Goal: Task Accomplishment & Management: Manage account settings

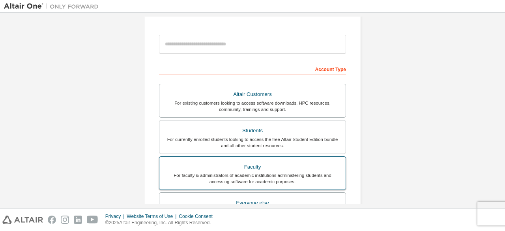
scroll to position [79, 0]
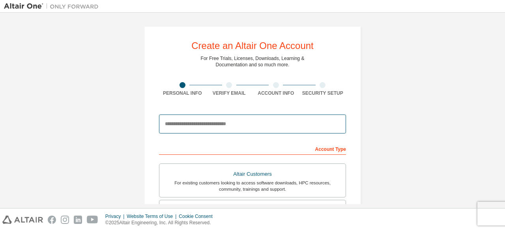
click at [196, 123] on input "email" at bounding box center [252, 123] width 187 height 19
drag, startPoint x: 202, startPoint y: 115, endPoint x: 126, endPoint y: 119, distance: 76.6
click at [126, 119] on div "Create an Altair One Account For Free Trials, Licenses, Downloads, Learning & D…" at bounding box center [252, 226] width 497 height 418
paste input "**********"
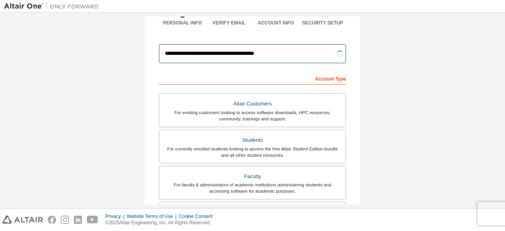
scroll to position [103, 0]
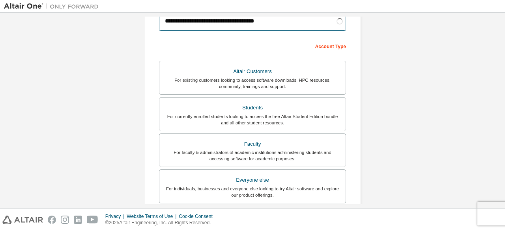
type input "**********"
click at [211, 122] on div "For currently enrolled students looking to access the free Altair Student Editi…" at bounding box center [252, 119] width 177 height 13
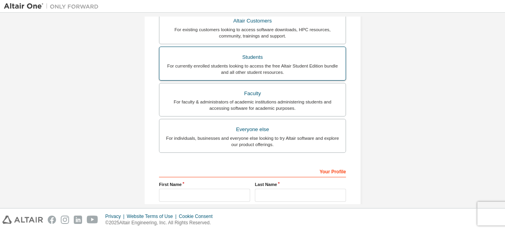
scroll to position [153, 0]
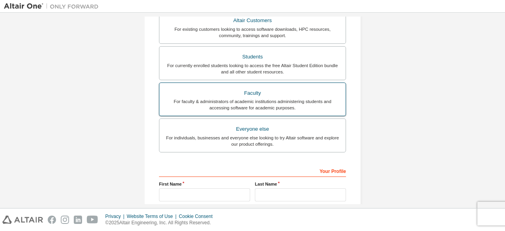
click at [276, 98] on div "For faculty & administrators of academic institutions administering students an…" at bounding box center [252, 104] width 177 height 13
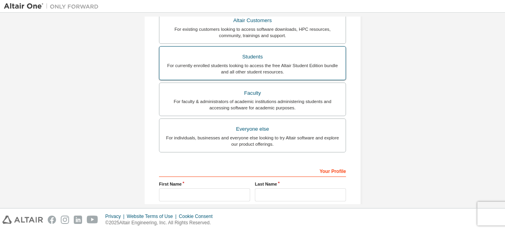
click at [282, 71] on div "For currently enrolled students looking to access the free Altair Student Editi…" at bounding box center [252, 68] width 177 height 13
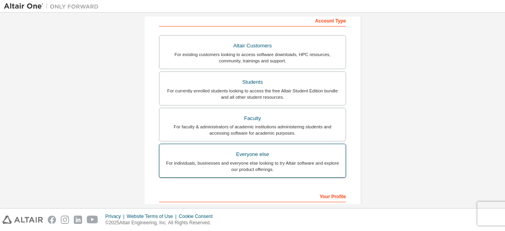
scroll to position [128, 0]
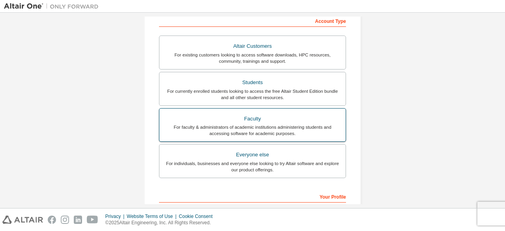
click at [264, 124] on div "For faculty & administrators of academic institutions administering students an…" at bounding box center [252, 130] width 177 height 13
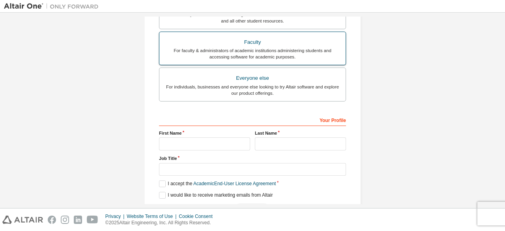
scroll to position [228, 0]
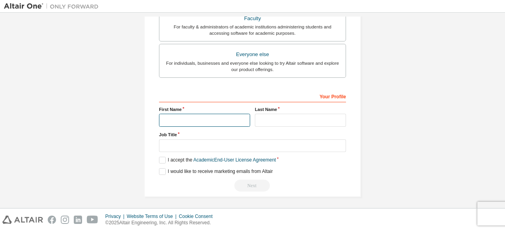
click at [215, 119] on input "text" at bounding box center [204, 120] width 91 height 13
type input "*********"
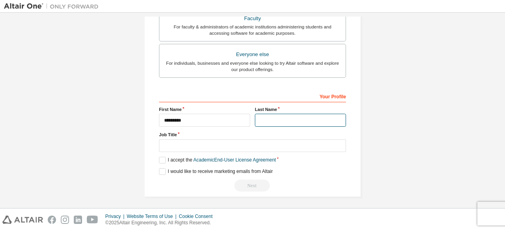
click at [282, 118] on input "text" at bounding box center [300, 120] width 91 height 13
type input "*******"
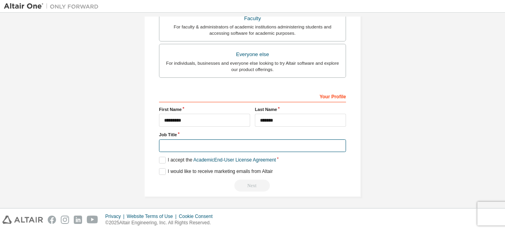
click at [252, 143] on input "text" at bounding box center [252, 145] width 187 height 13
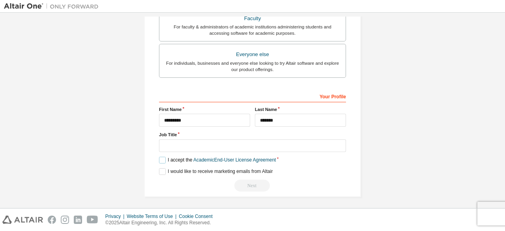
click at [159, 159] on label "I accept the Academic End-User License Agreement" at bounding box center [217, 160] width 117 height 7
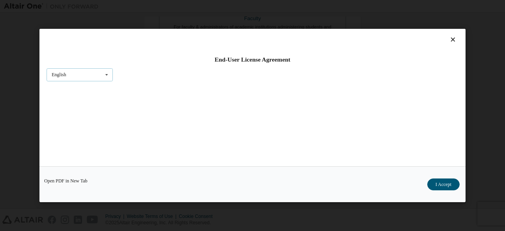
click at [102, 74] on icon at bounding box center [107, 75] width 10 height 12
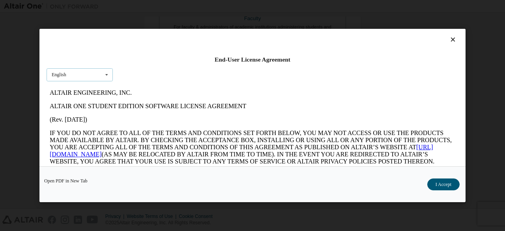
scroll to position [0, 0]
click at [102, 83] on div "English" at bounding box center [79, 87] width 65 height 13
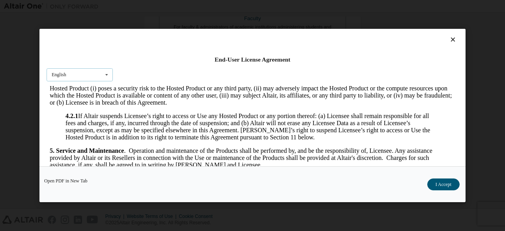
scroll to position [670, 0]
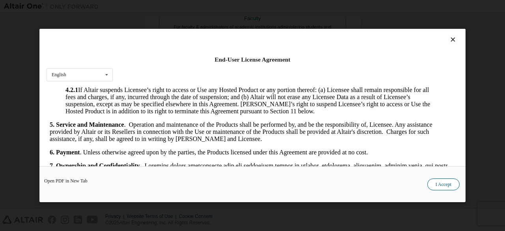
click at [435, 182] on button "I Accept" at bounding box center [443, 184] width 32 height 12
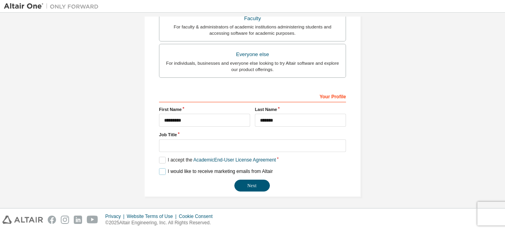
click at [160, 169] on label "I would like to receive marketing emails from Altair" at bounding box center [216, 171] width 114 height 7
click at [159, 168] on label "I would like to receive marketing emails from Altair" at bounding box center [216, 171] width 114 height 7
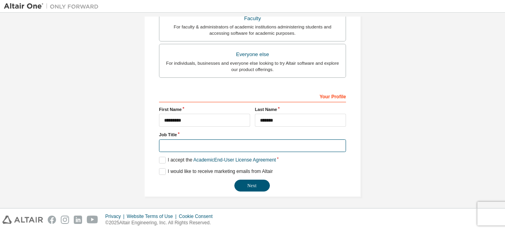
click at [169, 143] on input "text" at bounding box center [252, 145] width 187 height 13
click at [173, 144] on input "text" at bounding box center [252, 145] width 187 height 13
type input "********"
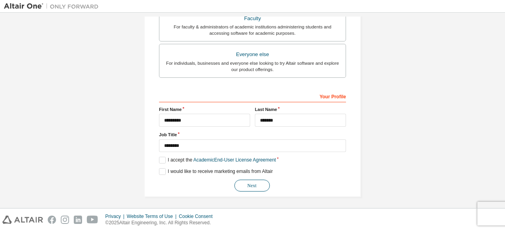
click at [257, 183] on button "Next" at bounding box center [251, 185] width 35 height 12
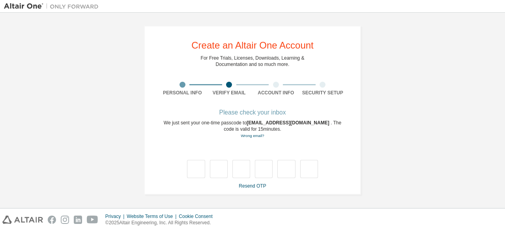
scroll to position [0, 0]
type input "*"
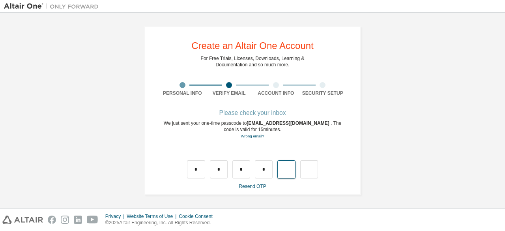
type input "*"
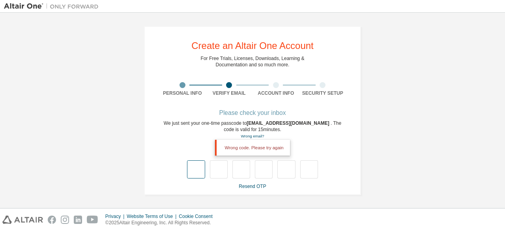
drag, startPoint x: 183, startPoint y: 178, endPoint x: 193, endPoint y: 174, distance: 10.6
click at [193, 174] on div "Please check your inbox We just sent your one-time passcode to shofiyyah.hasana…" at bounding box center [252, 149] width 187 height 79
click at [193, 174] on input "text" at bounding box center [196, 169] width 18 height 18
type input "*"
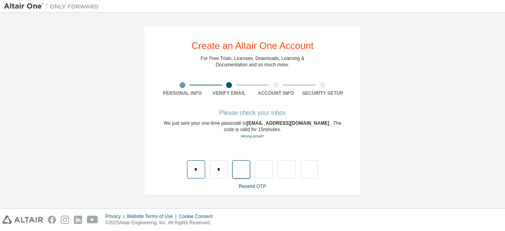
type input "*"
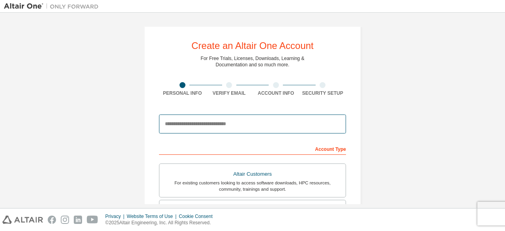
click at [230, 123] on input "email" at bounding box center [252, 123] width 187 height 19
type input "**********"
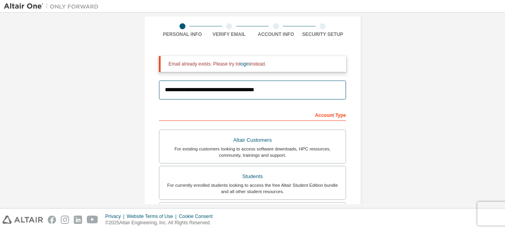
scroll to position [81, 0]
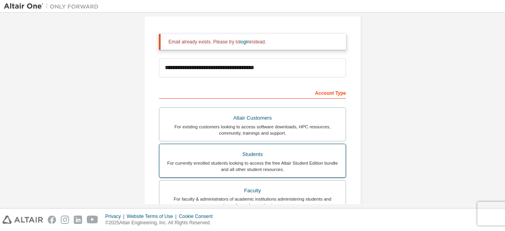
click at [223, 162] on div "For currently enrolled students looking to access the free Altair Student Editi…" at bounding box center [252, 166] width 177 height 13
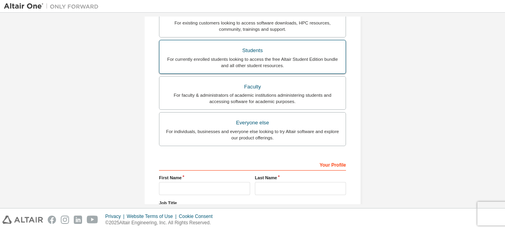
scroll to position [218, 0]
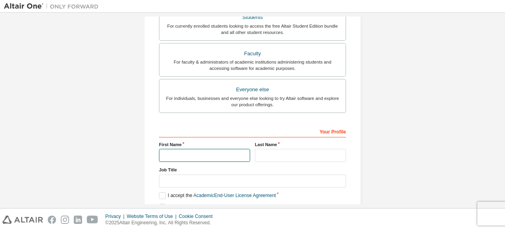
click at [215, 155] on input "text" at bounding box center [204, 155] width 91 height 13
type input "*********"
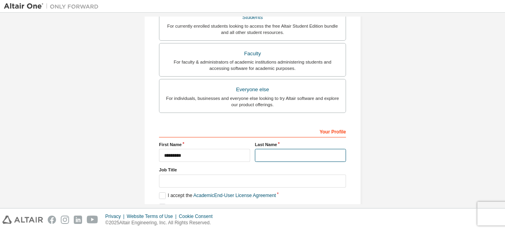
click at [280, 158] on input "text" at bounding box center [300, 155] width 91 height 13
type input "*******"
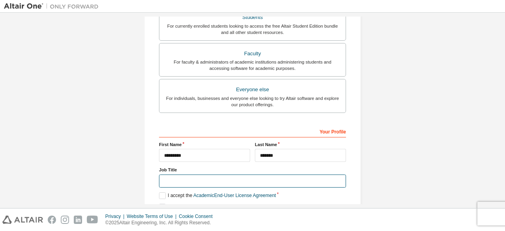
click at [204, 179] on input "text" at bounding box center [252, 180] width 187 height 13
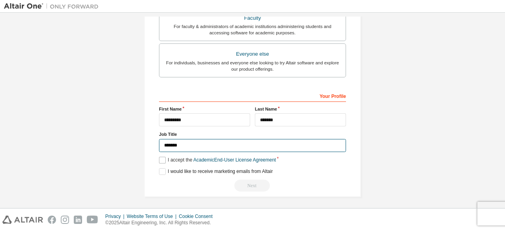
type input "*******"
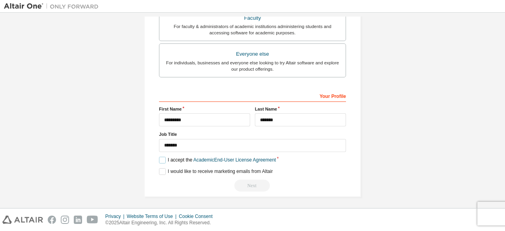
click at [162, 160] on label "I accept the Academic End-User License Agreement" at bounding box center [217, 160] width 117 height 7
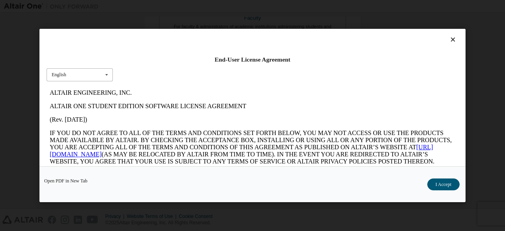
scroll to position [0, 0]
click at [453, 181] on button "I Accept" at bounding box center [443, 184] width 32 height 12
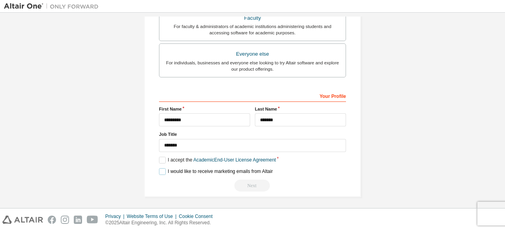
click at [160, 170] on label "I would like to receive marketing emails from Altair" at bounding box center [216, 171] width 114 height 7
click at [162, 160] on label "I accept the Academic End-User License Agreement" at bounding box center [217, 160] width 117 height 7
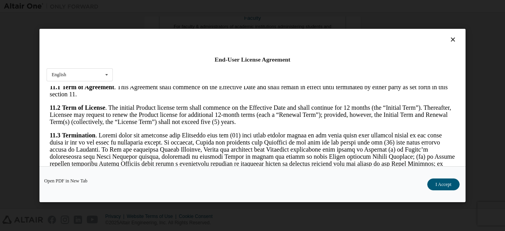
scroll to position [1134, 0]
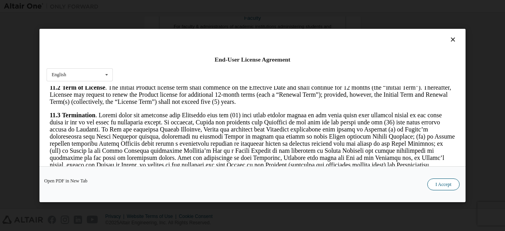
click at [444, 181] on button "I Accept" at bounding box center [443, 184] width 32 height 12
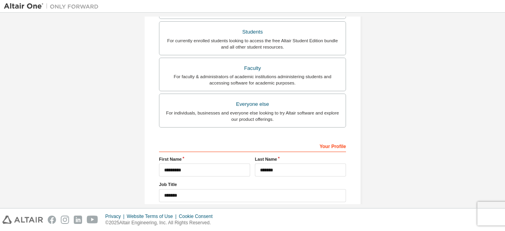
scroll to position [0, 0]
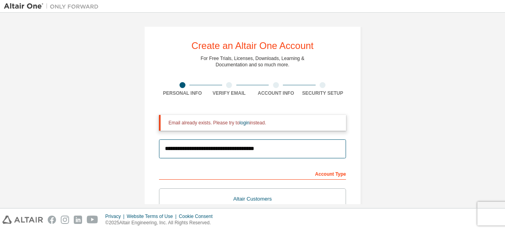
drag, startPoint x: 272, startPoint y: 147, endPoint x: 121, endPoint y: 147, distance: 150.6
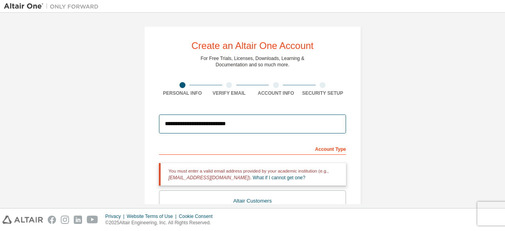
type input "**********"
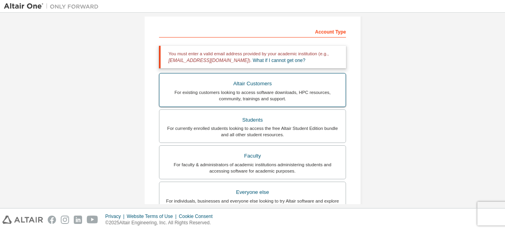
scroll to position [118, 0]
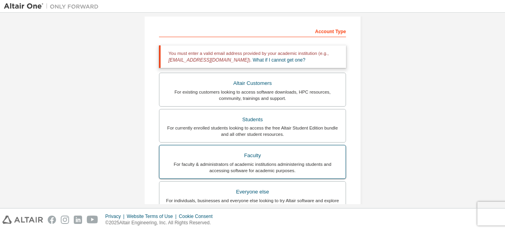
click at [244, 166] on div "For faculty & administrators of academic institutions administering students an…" at bounding box center [252, 167] width 177 height 13
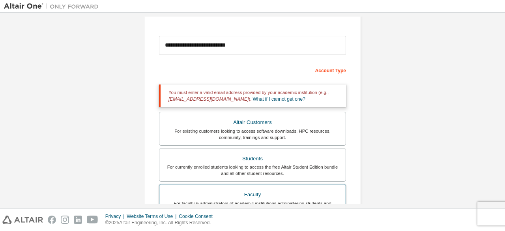
scroll to position [72, 0]
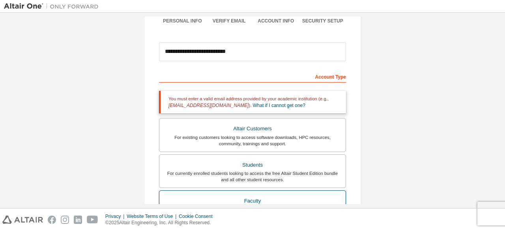
click at [244, 166] on div "Students" at bounding box center [252, 164] width 177 height 11
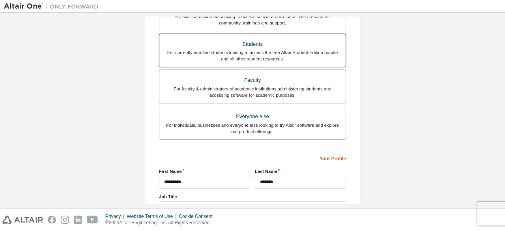
scroll to position [255, 0]
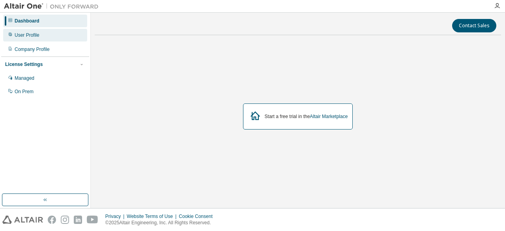
click at [44, 37] on div "User Profile" at bounding box center [45, 35] width 84 height 13
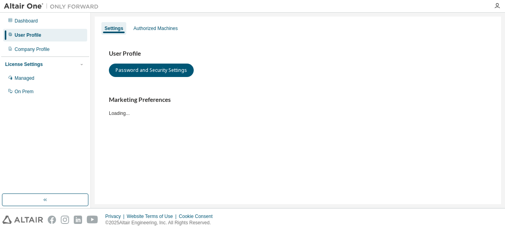
click at [44, 37] on div "User Profile" at bounding box center [45, 35] width 84 height 13
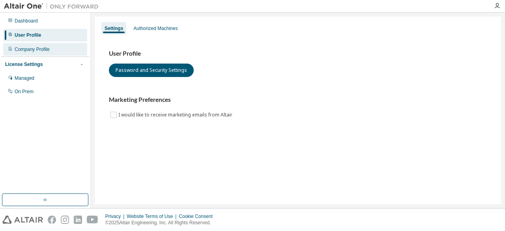
click at [47, 48] on div "Company Profile" at bounding box center [32, 49] width 35 height 6
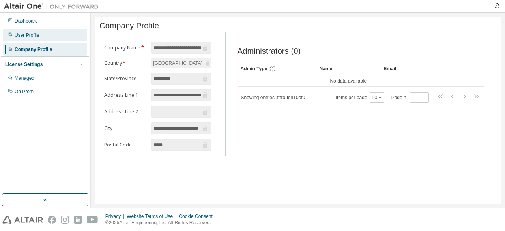
click at [50, 40] on div "User Profile" at bounding box center [45, 35] width 84 height 13
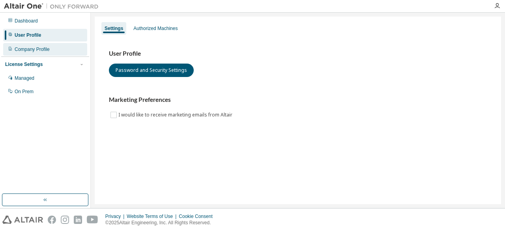
click at [52, 54] on div "Company Profile" at bounding box center [45, 49] width 84 height 13
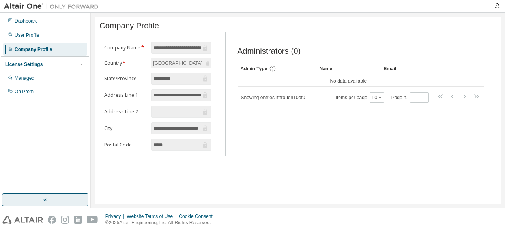
click at [79, 203] on button "button" at bounding box center [45, 199] width 86 height 13
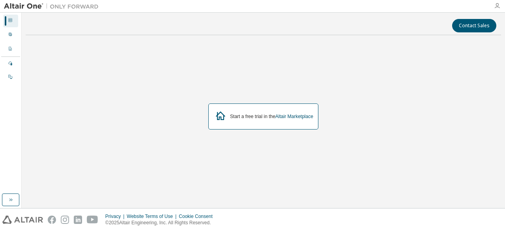
click at [497, 5] on icon "button" at bounding box center [497, 6] width 6 height 6
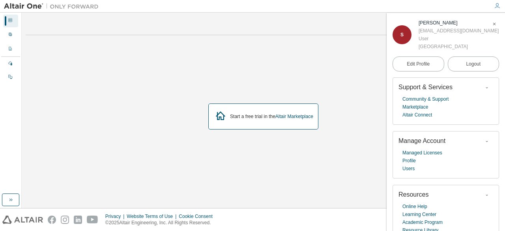
scroll to position [43, 0]
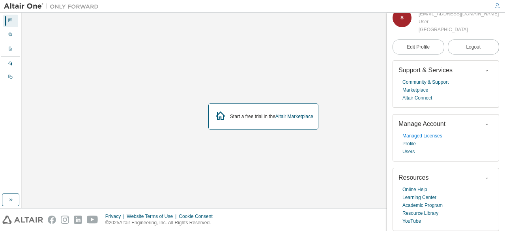
click at [432, 132] on link "Managed Licenses" at bounding box center [422, 136] width 40 height 8
click at [12, 23] on div at bounding box center [10, 21] width 5 height 6
click at [420, 138] on link "Managed Licenses" at bounding box center [422, 136] width 40 height 8
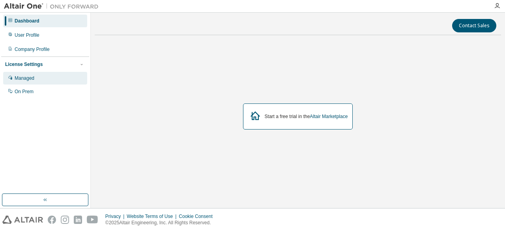
click at [66, 79] on div "Managed" at bounding box center [45, 78] width 84 height 13
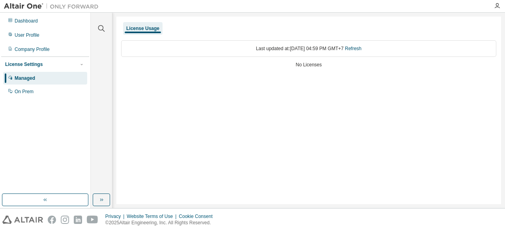
click at [313, 65] on div "No Licenses" at bounding box center [308, 65] width 375 height 6
click at [64, 94] on div "On Prem" at bounding box center [45, 91] width 84 height 13
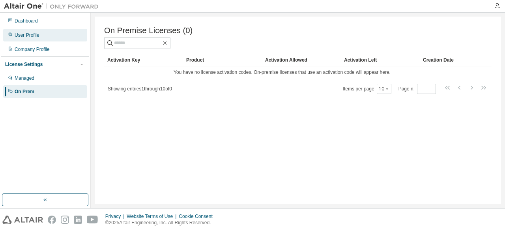
click at [62, 38] on div "User Profile" at bounding box center [45, 35] width 84 height 13
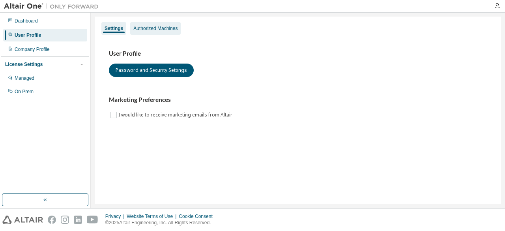
click at [151, 28] on div "Authorized Machines" at bounding box center [155, 28] width 44 height 6
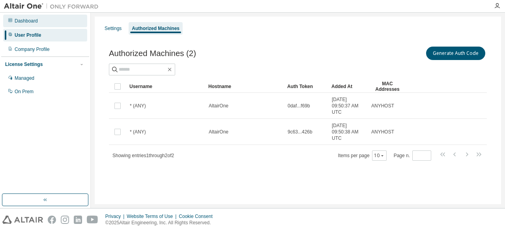
click at [30, 22] on div "Dashboard" at bounding box center [26, 21] width 23 height 6
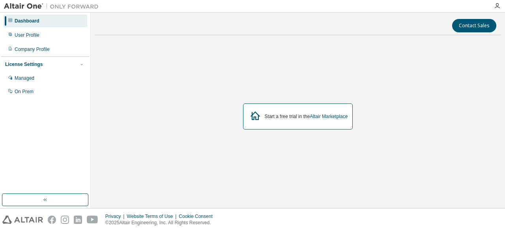
click at [275, 119] on div "Start a free trial in the Altair Marketplace" at bounding box center [306, 116] width 83 height 6
click at [314, 114] on link "Altair Marketplace" at bounding box center [329, 117] width 38 height 6
click at [33, 78] on div "Managed" at bounding box center [25, 78] width 20 height 6
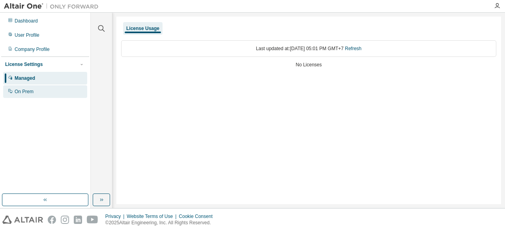
click at [43, 90] on div "On Prem" at bounding box center [45, 91] width 84 height 13
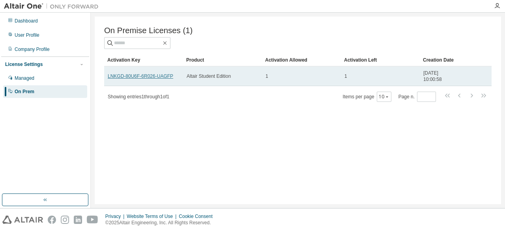
click at [134, 76] on link "LNKGD-80U6F-6R026-UAGFP" at bounding box center [140, 76] width 65 height 6
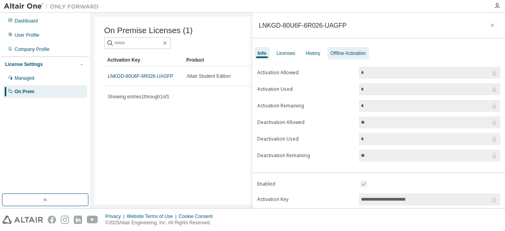
click at [332, 51] on div "Offline Activation" at bounding box center [347, 53] width 35 height 6
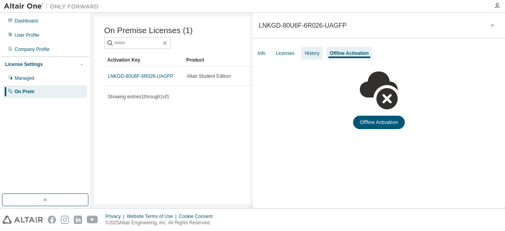
click at [311, 49] on div "History" at bounding box center [311, 53] width 21 height 13
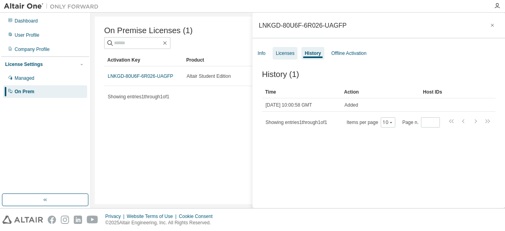
click at [285, 50] on div "Licenses" at bounding box center [285, 53] width 19 height 6
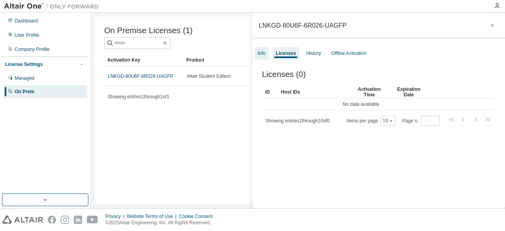
click at [264, 56] on div "Info" at bounding box center [261, 53] width 8 height 6
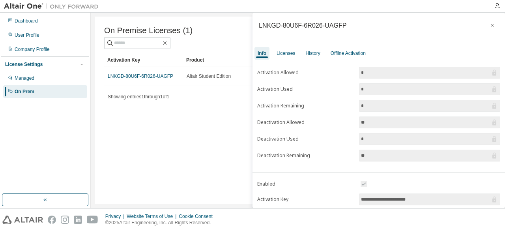
click at [220, 97] on div "Showing entries 1 through 1 of 1 Items per page 10 Page n. *" at bounding box center [297, 96] width 387 height 11
click at [490, 20] on button "button" at bounding box center [492, 25] width 13 height 13
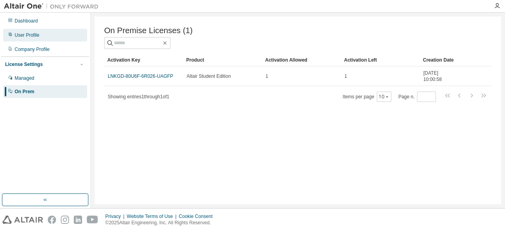
click at [39, 38] on div "User Profile" at bounding box center [45, 35] width 84 height 13
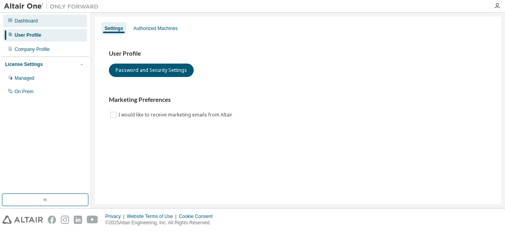
click at [35, 23] on div "Dashboard" at bounding box center [26, 21] width 23 height 6
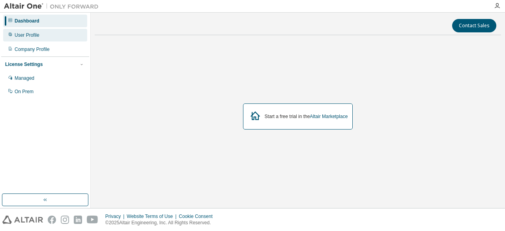
click at [34, 35] on div "User Profile" at bounding box center [27, 35] width 25 height 6
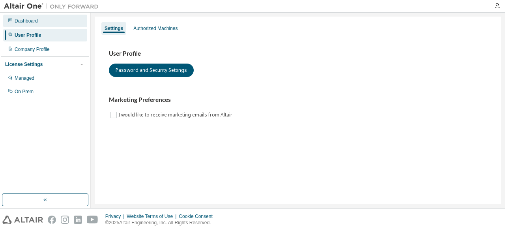
click at [41, 19] on div "Dashboard" at bounding box center [45, 21] width 84 height 13
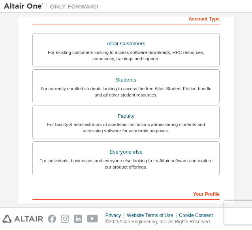
scroll to position [131, 0]
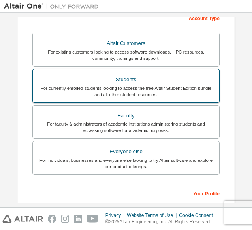
click at [176, 78] on div "Students" at bounding box center [125, 79] width 177 height 11
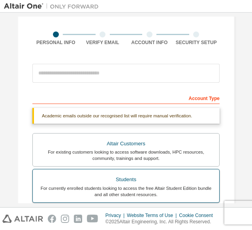
scroll to position [47, 0]
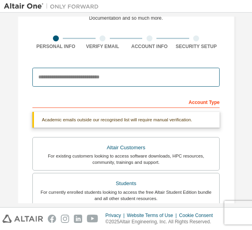
click at [127, 82] on input "email" at bounding box center [125, 77] width 187 height 19
type input "**********"
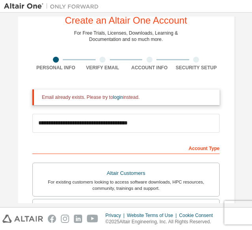
scroll to position [0, 0]
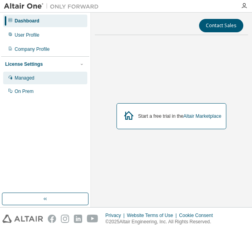
click at [26, 79] on div "Managed" at bounding box center [25, 78] width 20 height 6
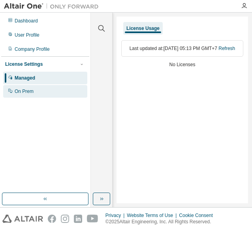
click at [26, 90] on div "On Prem" at bounding box center [24, 91] width 19 height 6
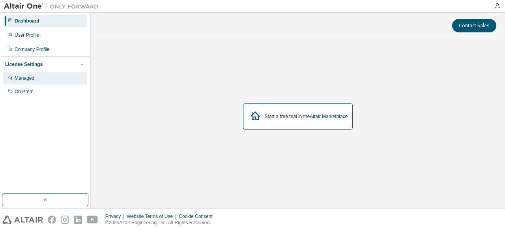
click at [53, 81] on div "Managed" at bounding box center [45, 78] width 84 height 13
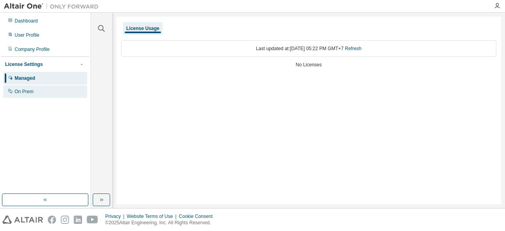
click at [47, 91] on div "On Prem" at bounding box center [45, 91] width 84 height 13
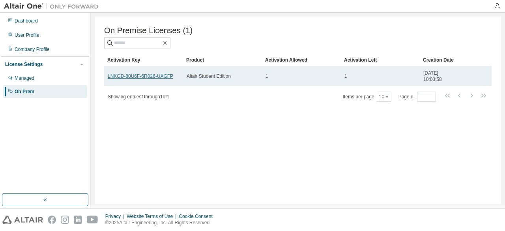
click at [156, 78] on link "LNKGD-80U6F-6R026-UAGFP" at bounding box center [140, 76] width 65 height 6
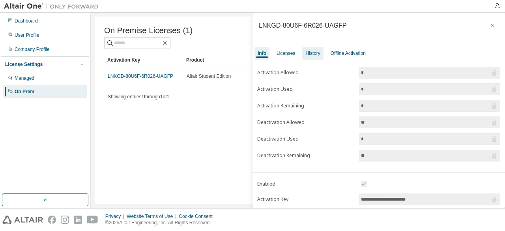
click at [315, 57] on div "History" at bounding box center [312, 53] width 21 height 13
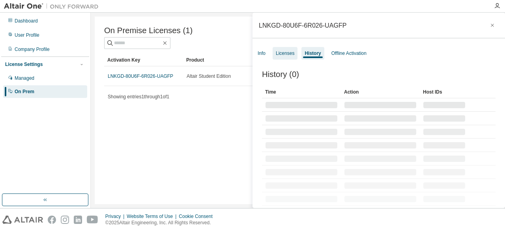
click at [292, 49] on div "Licenses" at bounding box center [284, 53] width 25 height 13
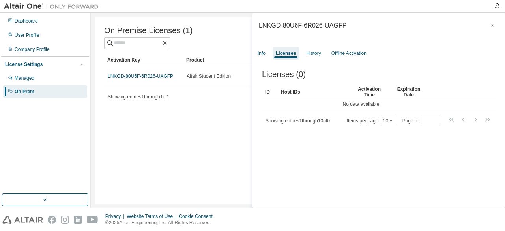
scroll to position [12, 0]
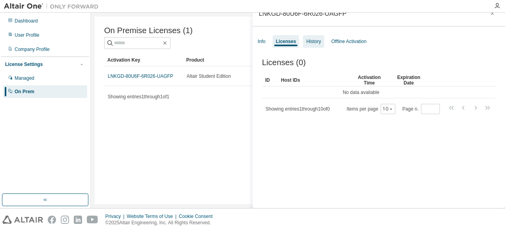
click at [303, 37] on div "History" at bounding box center [313, 41] width 21 height 13
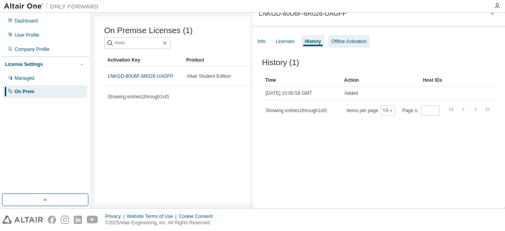
click at [338, 43] on div "Offline Activation" at bounding box center [348, 41] width 35 height 6
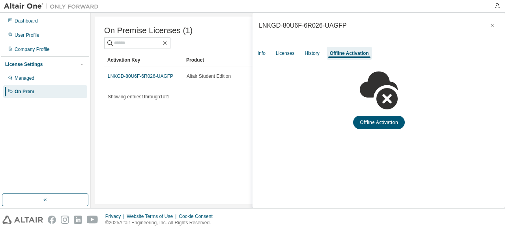
scroll to position [0, 0]
click at [363, 121] on button "Offline Activation" at bounding box center [379, 122] width 52 height 13
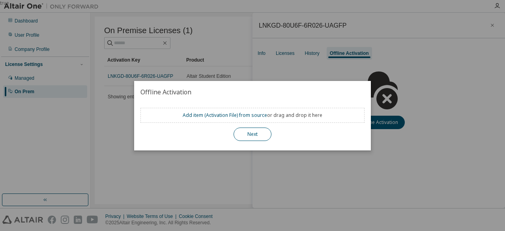
click at [246, 131] on button "Next" at bounding box center [252, 133] width 38 height 13
click at [420, 59] on div "true" at bounding box center [252, 115] width 505 height 231
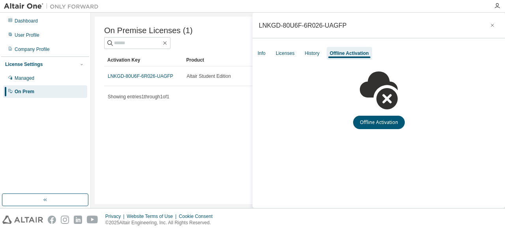
click at [296, 96] on div "Offline Activation" at bounding box center [378, 94] width 252 height 69
click at [210, 128] on div "On Premise Licenses (1) Clear Load Save Save As Field Operator Value Select fil…" at bounding box center [298, 110] width 406 height 187
click at [491, 25] on icon "button" at bounding box center [492, 25] width 6 height 6
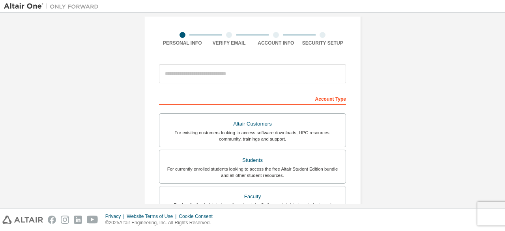
scroll to position [62, 0]
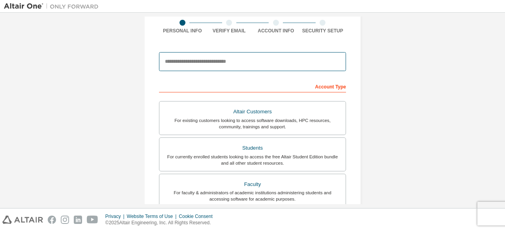
click at [212, 65] on input "email" at bounding box center [252, 61] width 187 height 19
type input "**********"
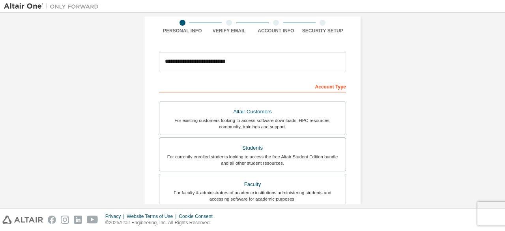
click at [325, 46] on div "**********" at bounding box center [252, 163] width 217 height 399
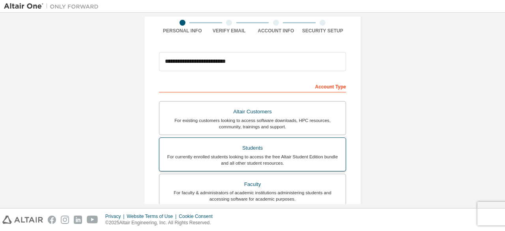
click at [277, 148] on div "Students" at bounding box center [252, 147] width 177 height 11
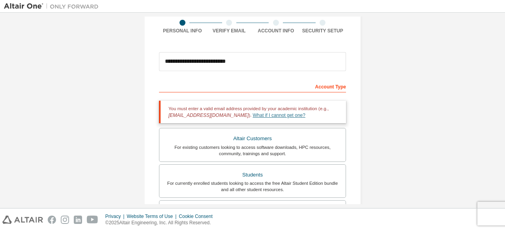
click at [253, 116] on link "What if I cannot get one?" at bounding box center [279, 115] width 52 height 6
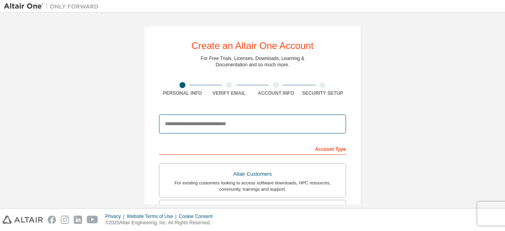
click at [204, 123] on input "email" at bounding box center [252, 123] width 187 height 19
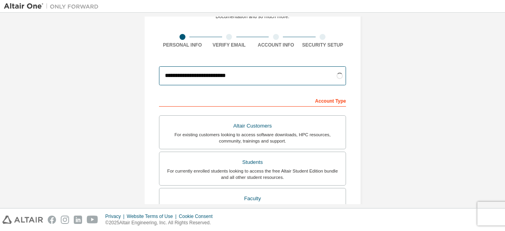
scroll to position [75, 0]
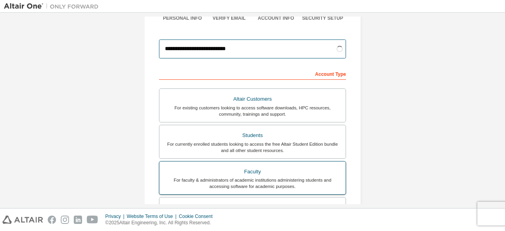
type input "**********"
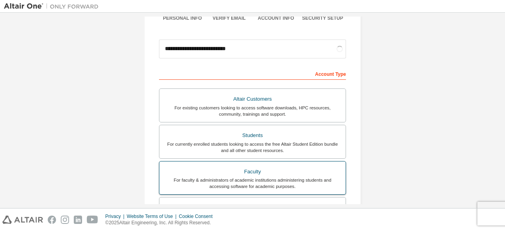
click at [271, 174] on div "Faculty" at bounding box center [252, 171] width 177 height 11
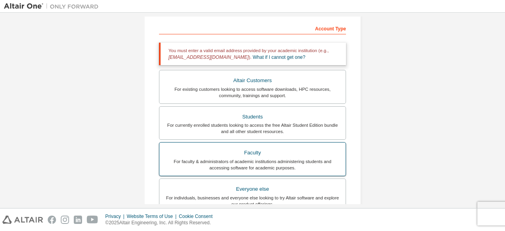
scroll to position [138, 0]
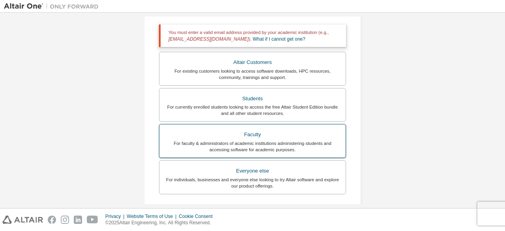
click at [271, 174] on div "Everyone else" at bounding box center [252, 170] width 177 height 11
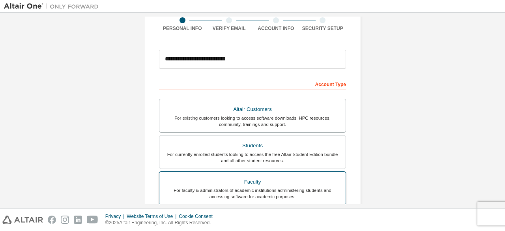
scroll to position [63, 0]
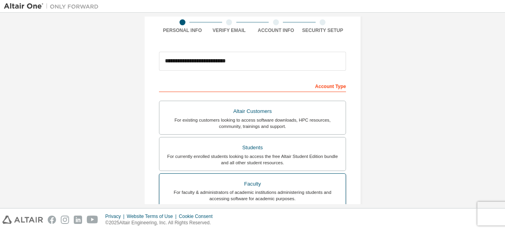
click at [271, 174] on label "Faculty For faculty & administrators of academic institutions administering stu…" at bounding box center [252, 190] width 187 height 34
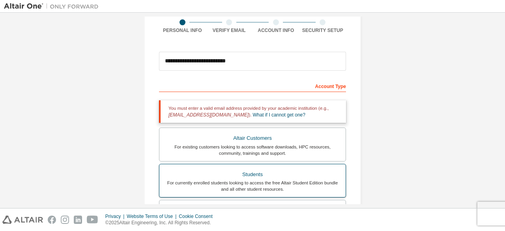
click at [265, 175] on div "Students" at bounding box center [252, 174] width 177 height 11
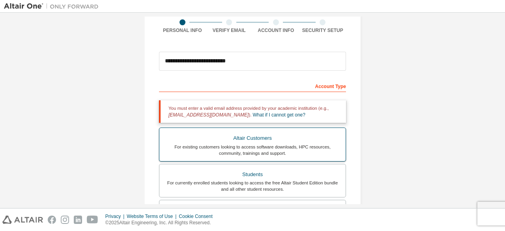
click at [269, 149] on div "For existing customers looking to access software downloads, HPC resources, com…" at bounding box center [252, 150] width 177 height 13
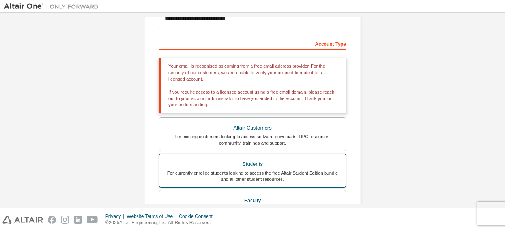
scroll to position [106, 0]
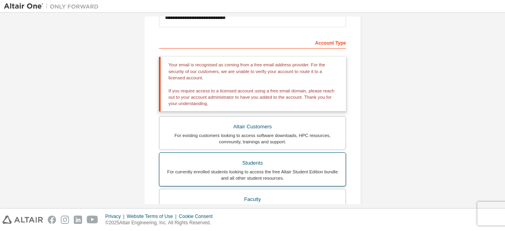
click at [254, 176] on div "For currently enrolled students looking to access the free Altair Student Editi…" at bounding box center [252, 174] width 177 height 13
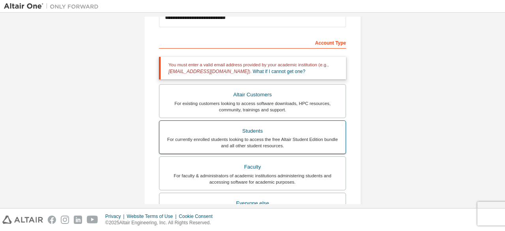
scroll to position [135, 0]
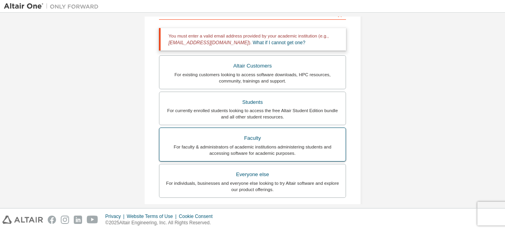
click at [247, 140] on div "Faculty" at bounding box center [252, 137] width 177 height 11
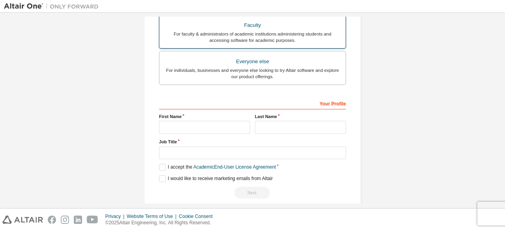
scroll to position [255, 0]
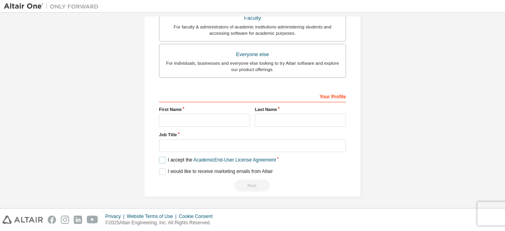
click at [161, 160] on label "I accept the Academic End-User License Agreement" at bounding box center [217, 160] width 117 height 7
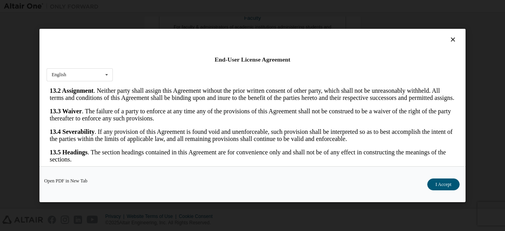
scroll to position [32, 0]
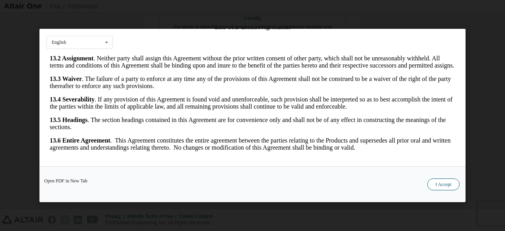
click at [439, 179] on div "Open PDF in New Tab I Accept" at bounding box center [252, 184] width 426 height 36
click at [439, 179] on button "I Accept" at bounding box center [443, 184] width 32 height 12
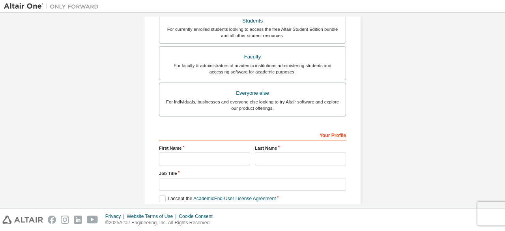
scroll to position [214, 0]
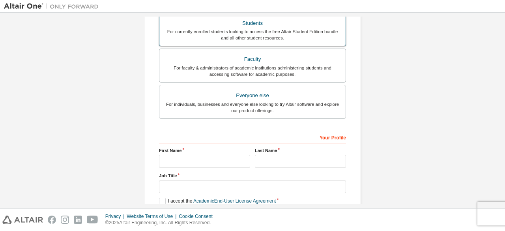
click at [285, 39] on div "For currently enrolled students looking to access the free Altair Student Editi…" at bounding box center [252, 34] width 177 height 13
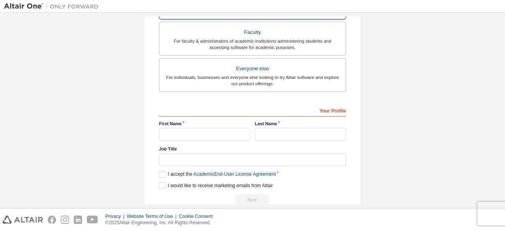
scroll to position [255, 0]
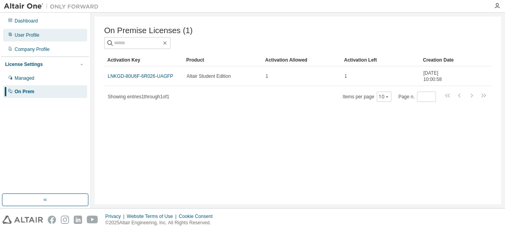
click at [66, 36] on div "User Profile" at bounding box center [45, 35] width 84 height 13
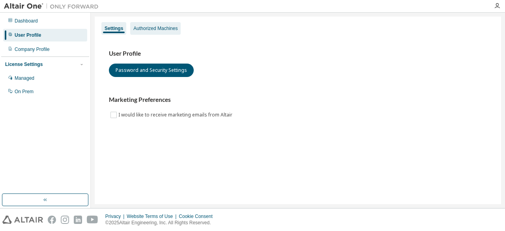
click at [162, 26] on div "Authorized Machines" at bounding box center [155, 28] width 44 height 6
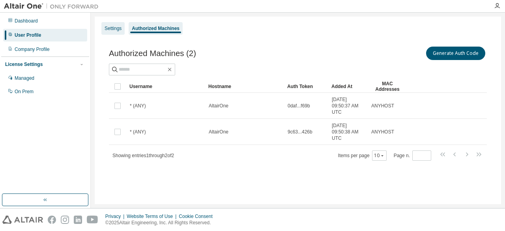
click at [123, 27] on div "Settings" at bounding box center [112, 28] width 23 height 13
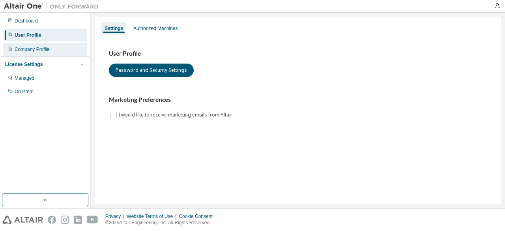
click at [58, 47] on div "Company Profile" at bounding box center [45, 49] width 84 height 13
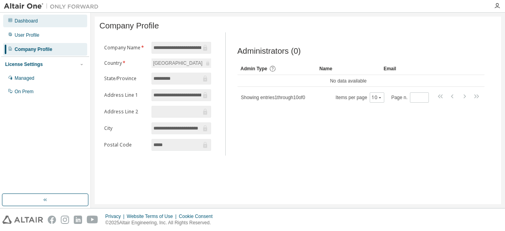
click at [67, 19] on div "Dashboard" at bounding box center [45, 21] width 84 height 13
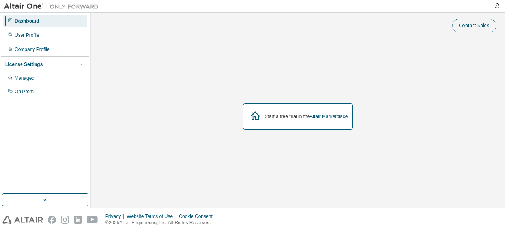
click at [472, 26] on button "Contact Sales" at bounding box center [474, 25] width 44 height 13
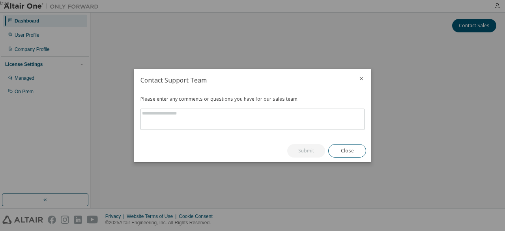
click at [361, 80] on icon "close" at bounding box center [361, 78] width 6 height 6
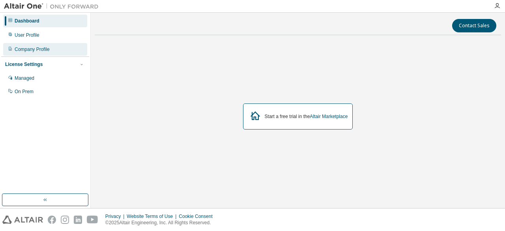
click at [48, 45] on div "Company Profile" at bounding box center [45, 49] width 84 height 13
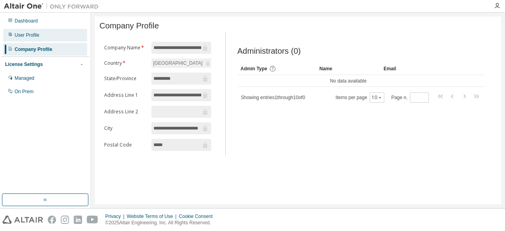
click at [28, 35] on div "User Profile" at bounding box center [27, 35] width 25 height 6
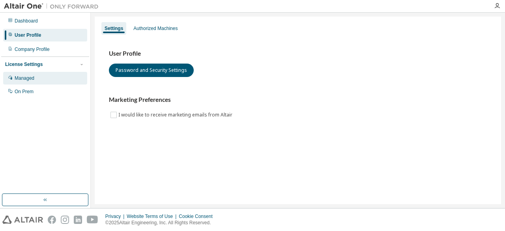
click at [24, 78] on div "Managed" at bounding box center [25, 78] width 20 height 6
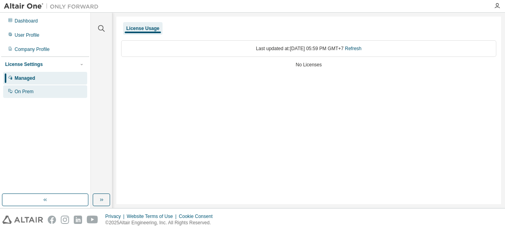
click at [30, 88] on div "On Prem" at bounding box center [45, 91] width 84 height 13
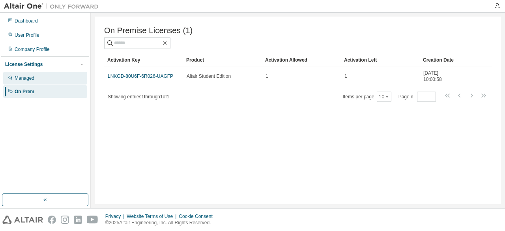
click at [35, 72] on div "Managed" at bounding box center [45, 78] width 84 height 13
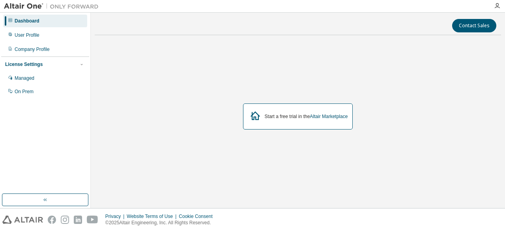
click at [98, 61] on div "Start a free trial in the Altair Marketplace" at bounding box center [298, 116] width 406 height 150
click at [123, 34] on div "Contact Sales Start a free trial in the Altair Marketplace" at bounding box center [298, 110] width 406 height 187
